Goal: Obtain resource: Download file/media

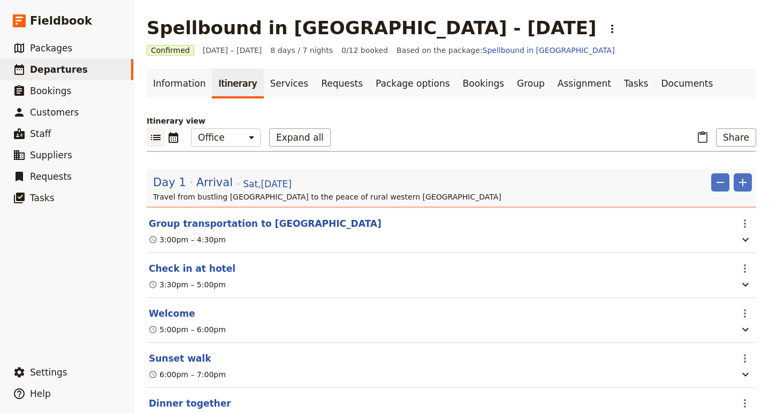
scroll to position [538, 0]
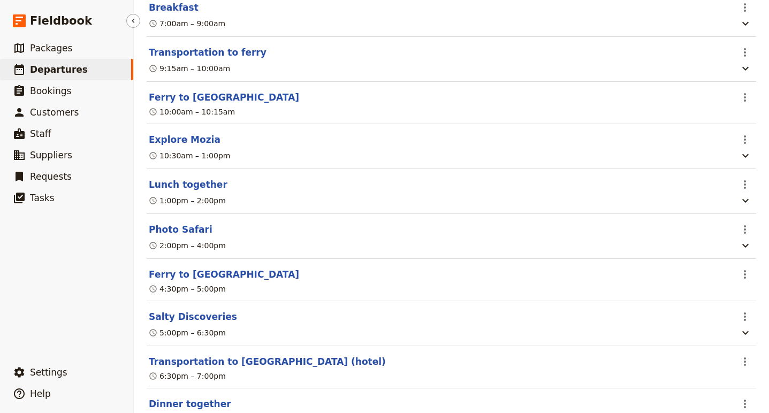
click at [60, 64] on span "Departures" at bounding box center [59, 69] width 58 height 11
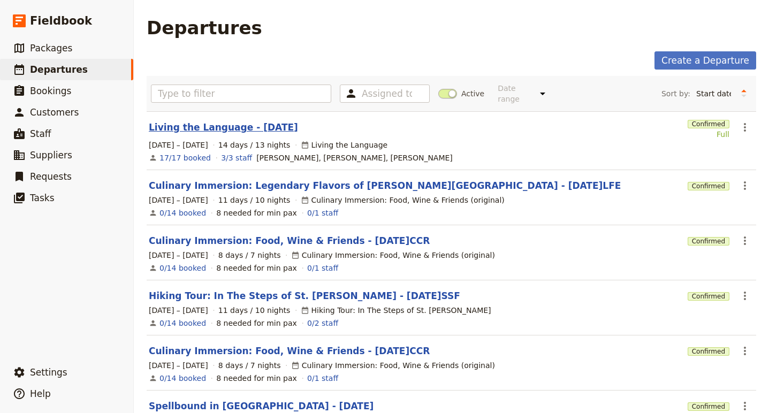
click at [175, 122] on link "Living the Language - [DATE]" at bounding box center [223, 127] width 149 height 13
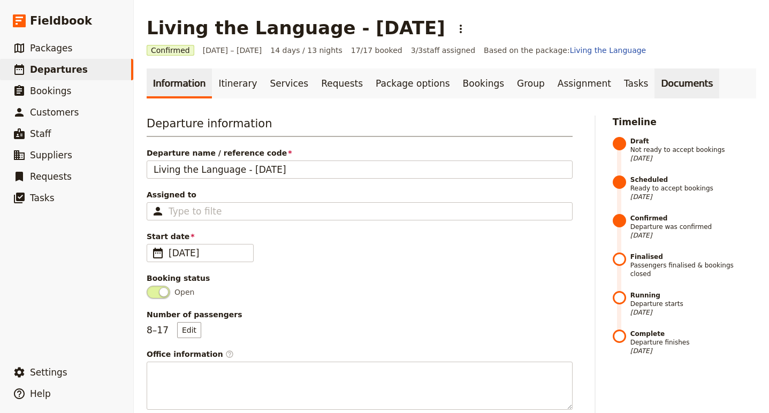
click at [655, 82] on link "Documents" at bounding box center [687, 84] width 65 height 30
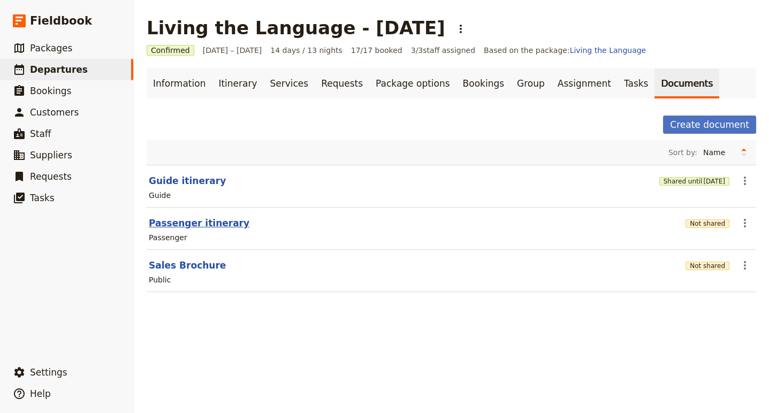
click at [215, 225] on button "Passenger itinerary" at bounding box center [199, 223] width 101 height 13
select select "PASSENGER"
select select "RUN_SHEET"
select select "DEFAULT"
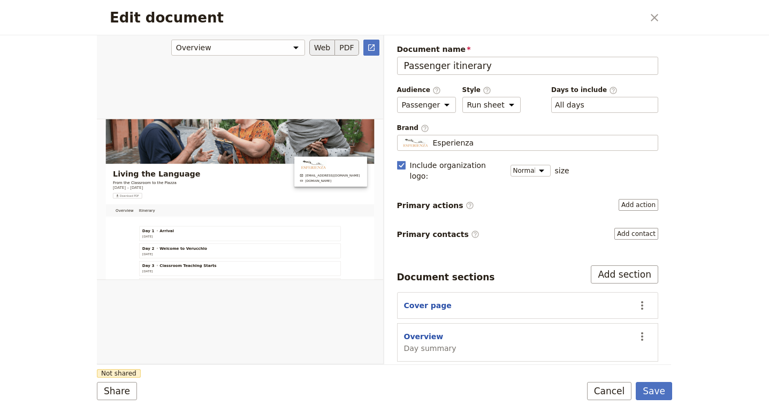
click at [348, 48] on button "PDF" at bounding box center [347, 48] width 24 height 16
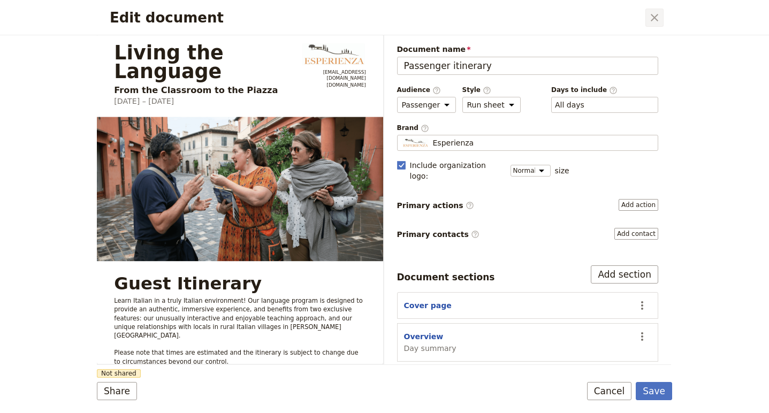
click at [652, 18] on icon "Close dialog" at bounding box center [654, 17] width 13 height 13
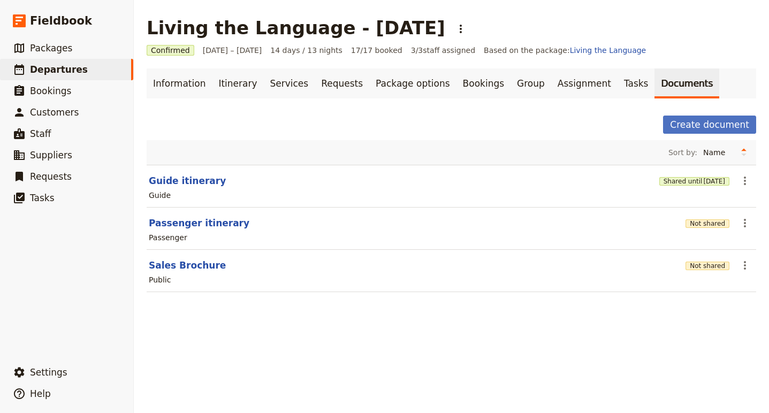
drag, startPoint x: 228, startPoint y: 86, endPoint x: 248, endPoint y: 113, distance: 33.6
click at [228, 86] on link "Itinerary" at bounding box center [237, 84] width 51 height 30
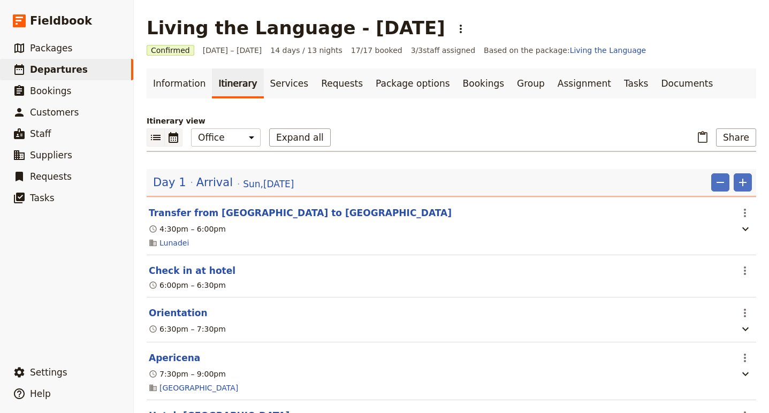
click at [175, 146] on button "​" at bounding box center [174, 138] width 18 height 18
